Goal: Information Seeking & Learning: Learn about a topic

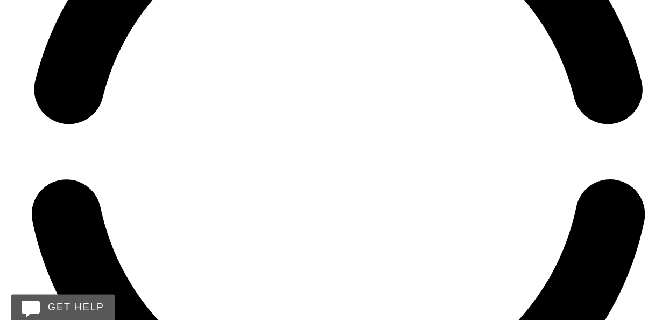
scroll to position [3055, 0]
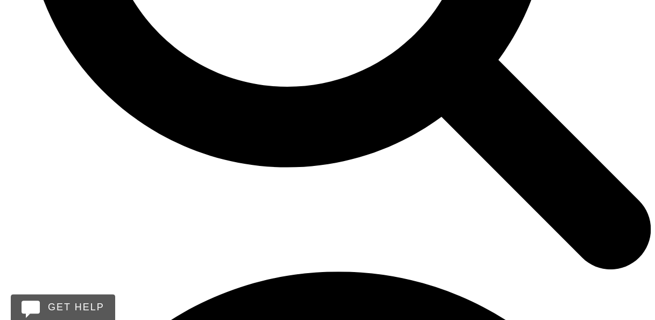
scroll to position [469, 0]
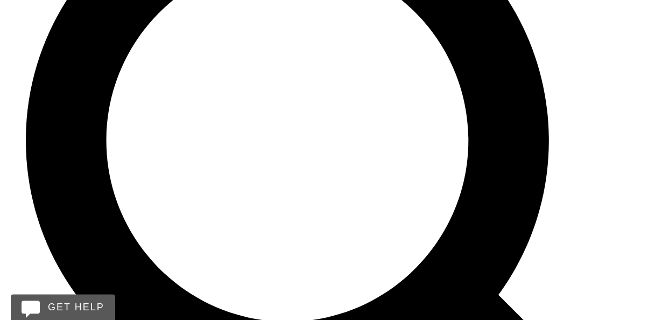
scroll to position [290, 0]
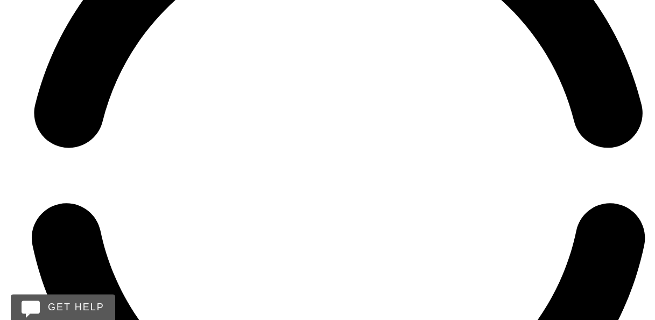
scroll to position [3033, 0]
drag, startPoint x: 105, startPoint y: 180, endPoint x: 350, endPoint y: 178, distance: 244.8
copy strong "Operating rooms generate 20–30 percent of total hospital waste"
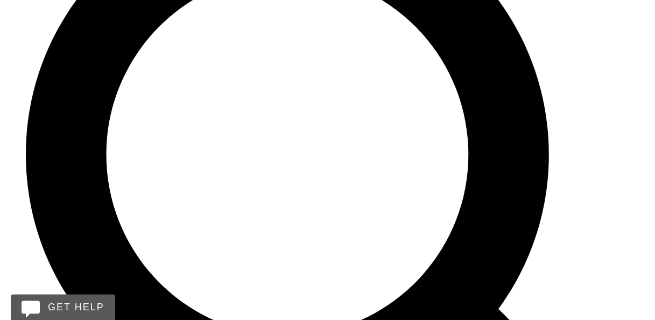
scroll to position [0, 0]
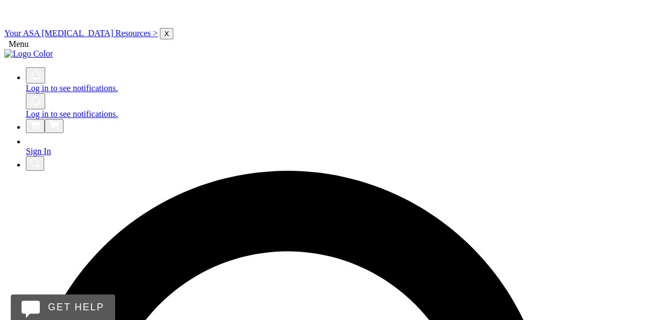
drag, startPoint x: 66, startPoint y: 185, endPoint x: 360, endPoint y: 181, distance: 293.7
copy h1 "Greening the Operating Room"
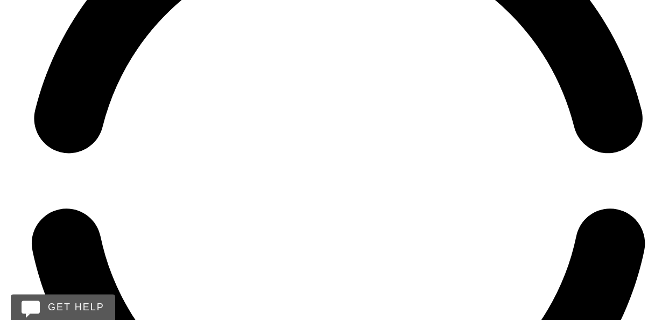
scroll to position [3028, 0]
drag, startPoint x: 104, startPoint y: 209, endPoint x: 499, endPoint y: 229, distance: 394.8
copy ul "[MEDICAL_DATA] are potent greenhouse gases. Many anesthesia equipment and facil…"
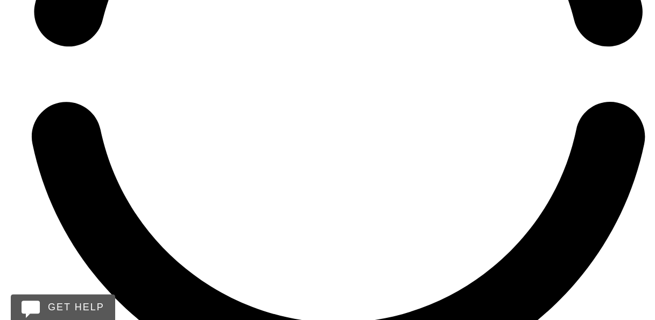
scroll to position [3134, 0]
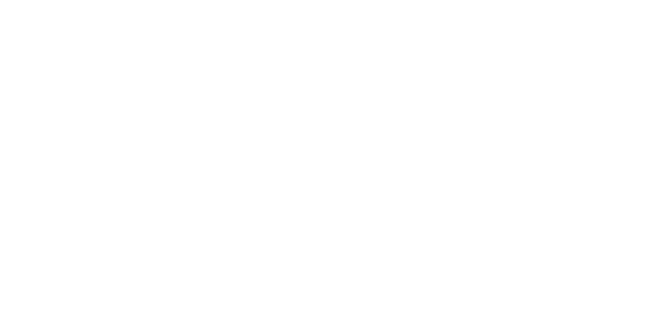
scroll to position [3134, 0]
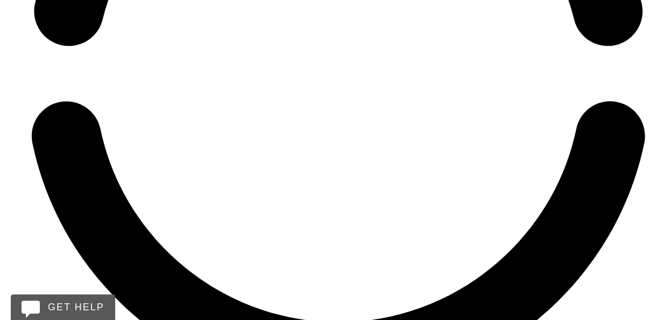
drag, startPoint x: 610, startPoint y: 175, endPoint x: 382, endPoint y: 169, distance: 228.2
drag, startPoint x: 67, startPoint y: 161, endPoint x: 535, endPoint y: 202, distance: 469.8
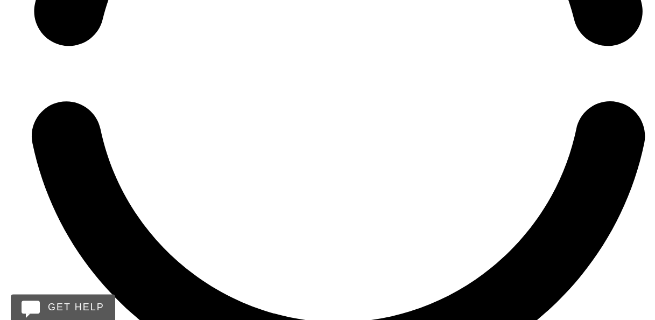
copy p "According to a study from the University of Chicago, the health care sector acc…"
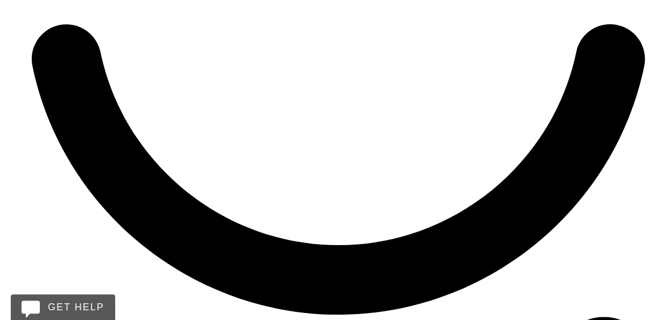
scroll to position [3212, 0]
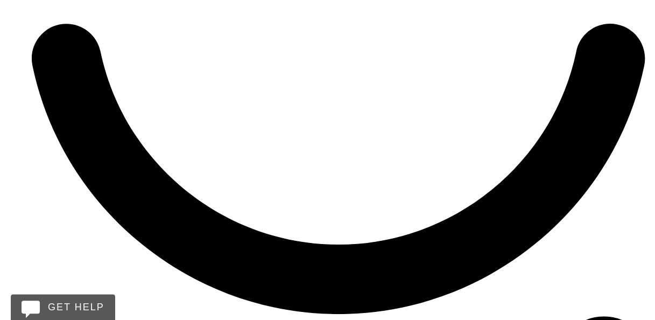
drag, startPoint x: 67, startPoint y: 150, endPoint x: 345, endPoint y: 236, distance: 291.0
copy p "The Committee on Equipment and Facilities is advocating for increased environme…"
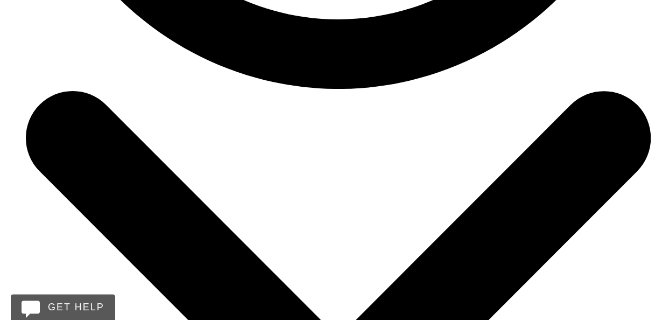
scroll to position [3437, 0]
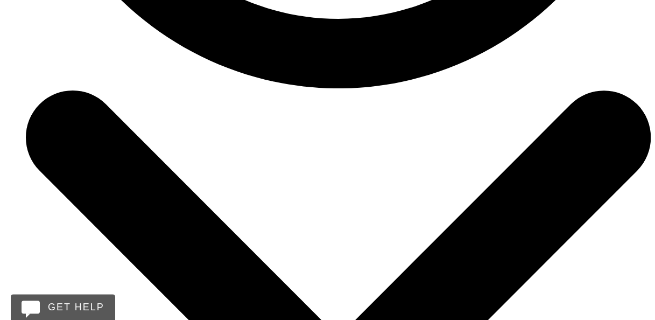
drag, startPoint x: 68, startPoint y: 152, endPoint x: 326, endPoint y: 265, distance: 281.6
copy div "Sustainability issues can be addressed by looking closely at the following area…"
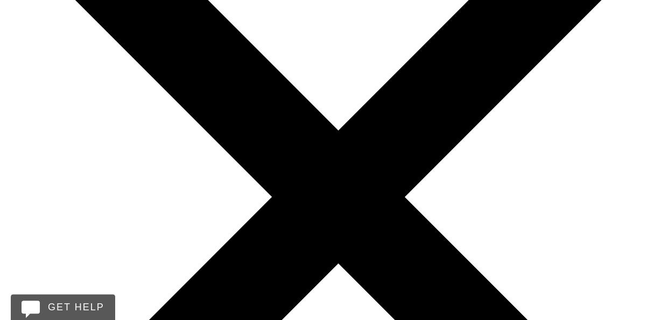
scroll to position [3644, 0]
